Goal: Complete application form: Complete application form

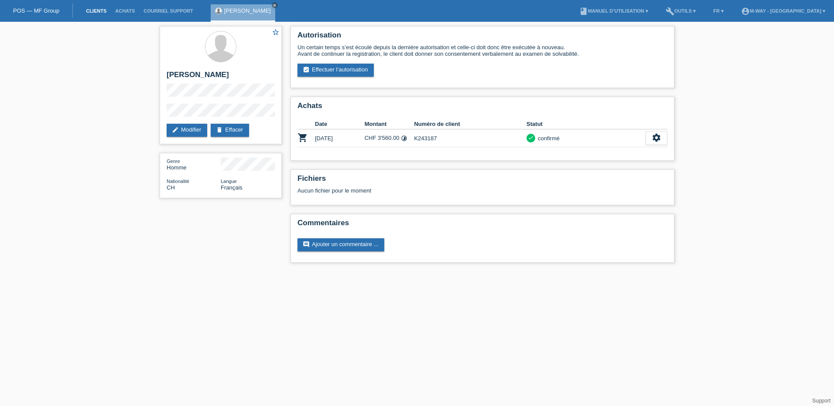
click at [98, 10] on link "Clients" at bounding box center [96, 10] width 29 height 5
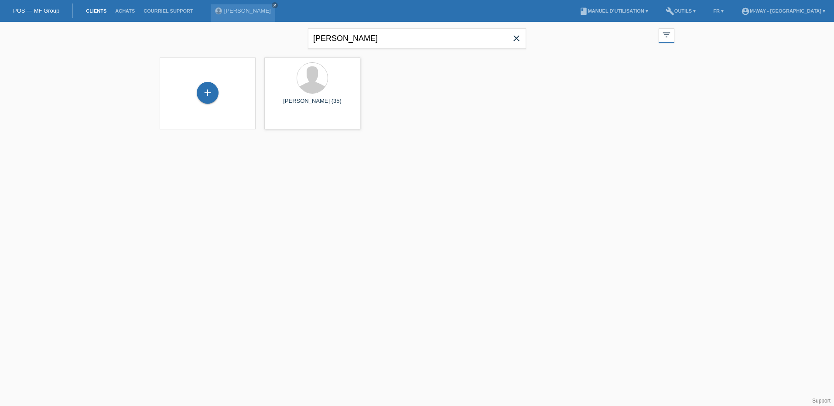
click at [516, 40] on icon "close" at bounding box center [516, 38] width 10 height 10
click at [96, 10] on link "Clients" at bounding box center [96, 10] width 29 height 5
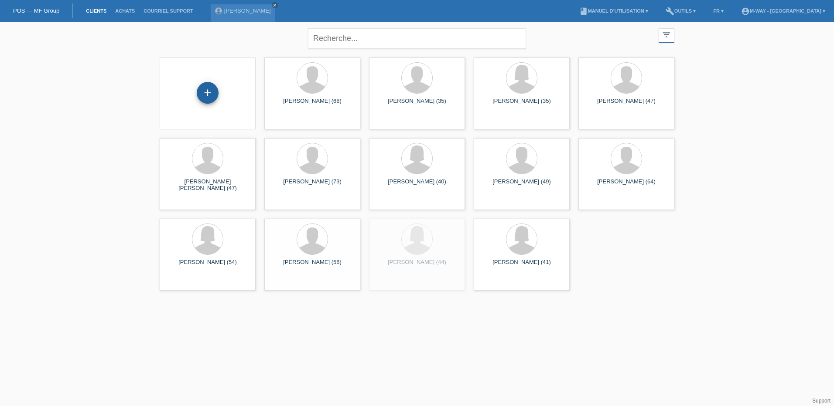
click at [207, 89] on div "+" at bounding box center [208, 93] width 22 height 22
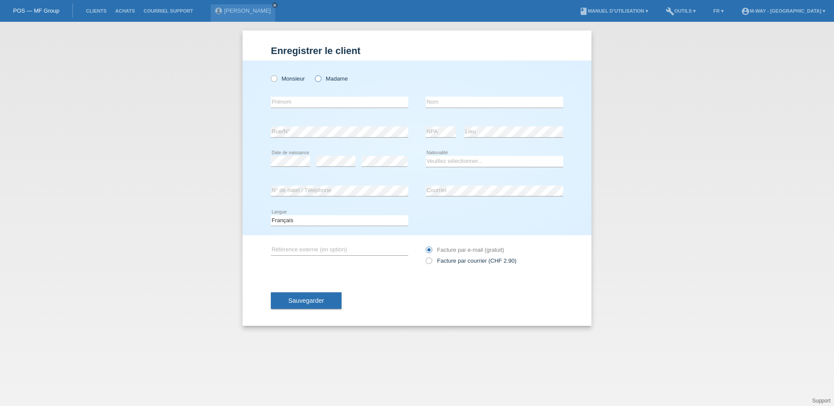
click at [314, 74] on icon at bounding box center [314, 74] width 0 height 0
click at [319, 79] on input "Madame" at bounding box center [318, 78] width 6 height 6
radio input "true"
click at [318, 102] on input "text" at bounding box center [339, 102] width 137 height 11
type input "C"
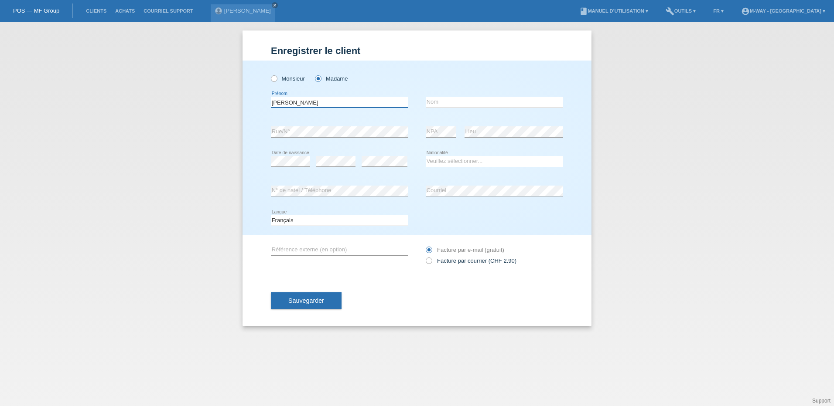
type input "Caroline"
type input "Z"
type input "Zullino"
click at [438, 158] on select "Veuillez sélectionner... Suisse Allemagne Autriche Liechtenstein ------------ A…" at bounding box center [494, 161] width 137 height 10
select select "CH"
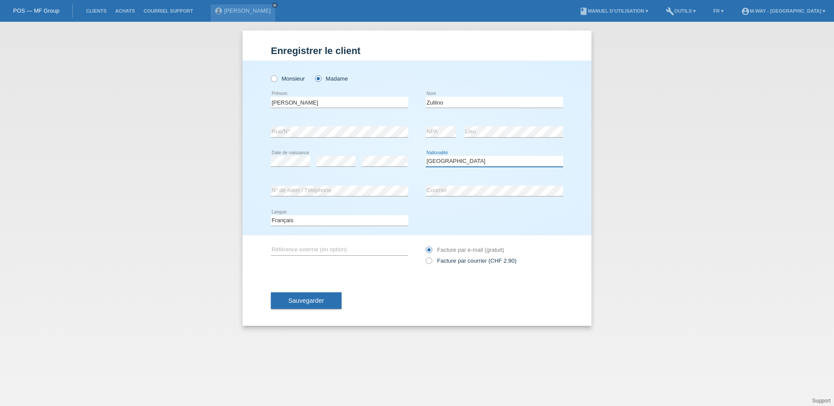
click at [426, 156] on select "Veuillez sélectionner... Suisse Allemagne Autriche Liechtenstein ------------ A…" at bounding box center [494, 161] width 137 height 10
click at [305, 247] on input "text" at bounding box center [339, 250] width 137 height 11
click at [522, 288] on div "Sauvegarder" at bounding box center [417, 301] width 292 height 51
click at [308, 306] on button "Sauvegarder" at bounding box center [306, 301] width 71 height 17
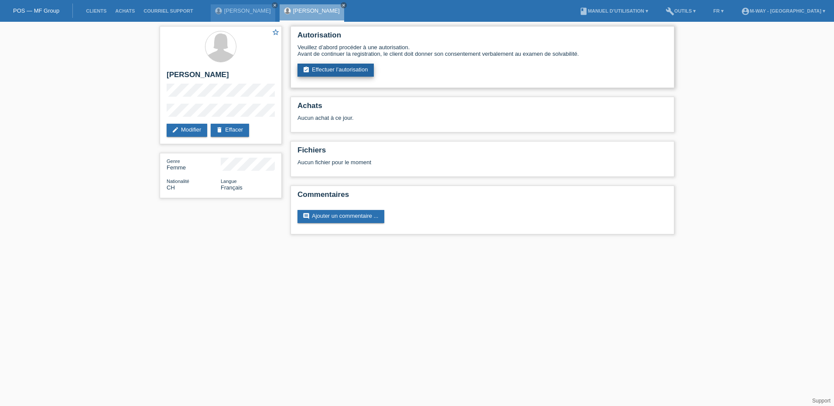
click at [350, 68] on link "assignment_turned_in Effectuer l’autorisation" at bounding box center [335, 70] width 76 height 13
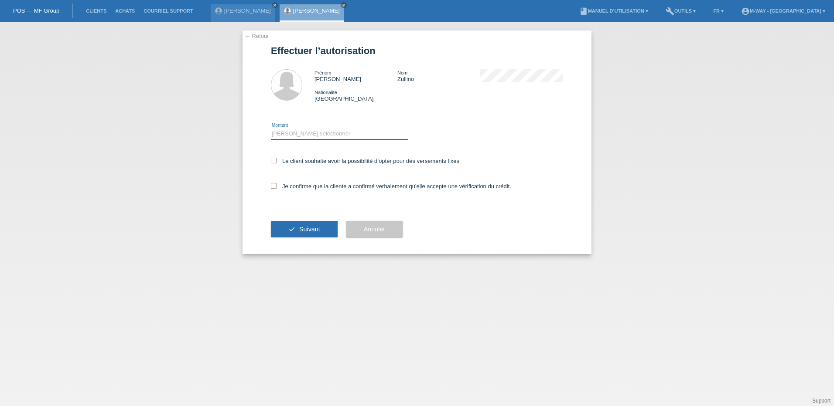
click at [321, 133] on select "Veuillez sélectionner CHF 1.00 - CHF 499.00 CHF 500.00 - CHF 1'999.00 CHF 2'000…" at bounding box center [339, 134] width 137 height 10
select select "3"
click at [271, 129] on select "Veuillez sélectionner CHF 1.00 - CHF 499.00 CHF 500.00 - CHF 1'999.00 CHF 2'000…" at bounding box center [339, 134] width 137 height 10
click at [275, 160] on icon at bounding box center [274, 161] width 6 height 6
click at [275, 160] on input "Le client souhaite avoir la possibilité d’opter pour des versements fixes" at bounding box center [274, 161] width 6 height 6
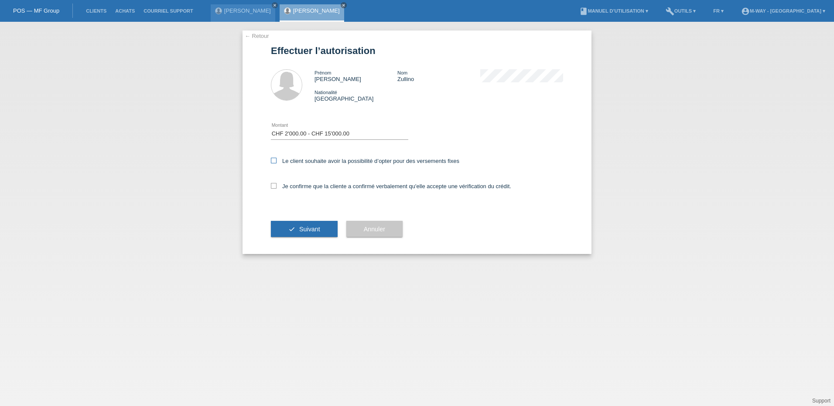
checkbox input "true"
click at [275, 186] on icon at bounding box center [274, 186] width 6 height 6
click at [275, 186] on input "Je confirme que la cliente a confirmé verbalement qu'elle accepte une vérificat…" at bounding box center [274, 186] width 6 height 6
checkbox input "true"
click at [290, 226] on button "check Suivant" at bounding box center [304, 229] width 67 height 17
